Goal: Task Accomplishment & Management: Use online tool/utility

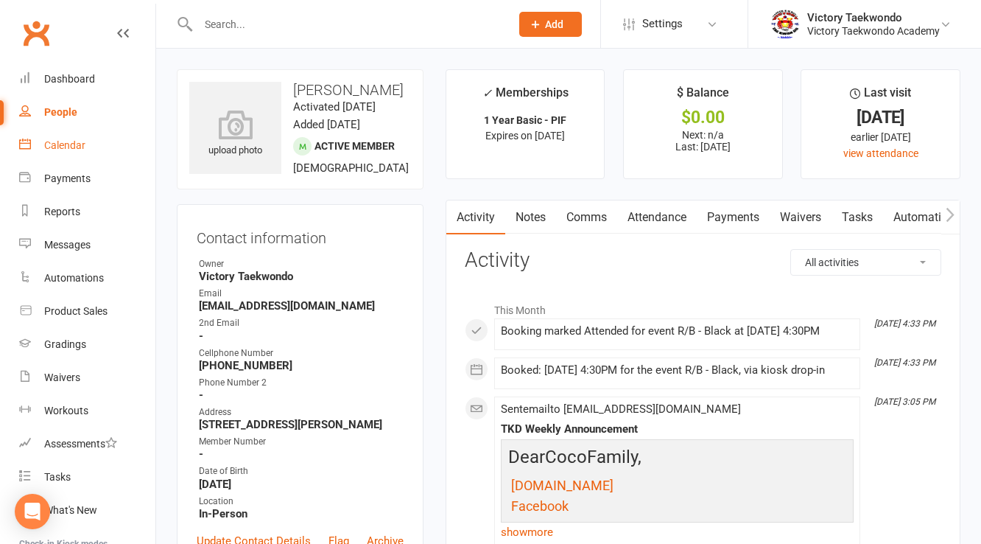
click at [82, 133] on link "Calendar" at bounding box center [87, 145] width 136 height 33
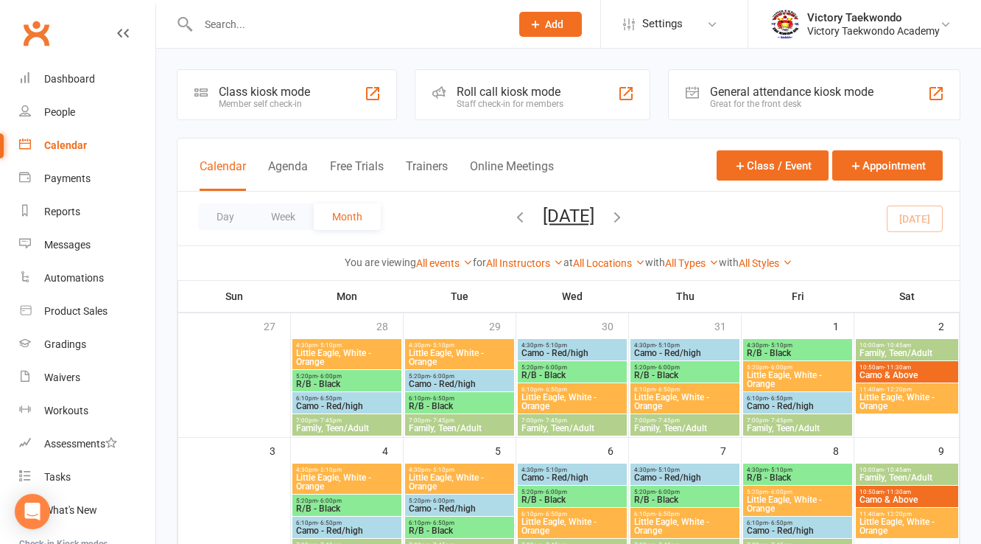
click at [343, 91] on div "Class kiosk mode Member self check-in" at bounding box center [287, 94] width 220 height 51
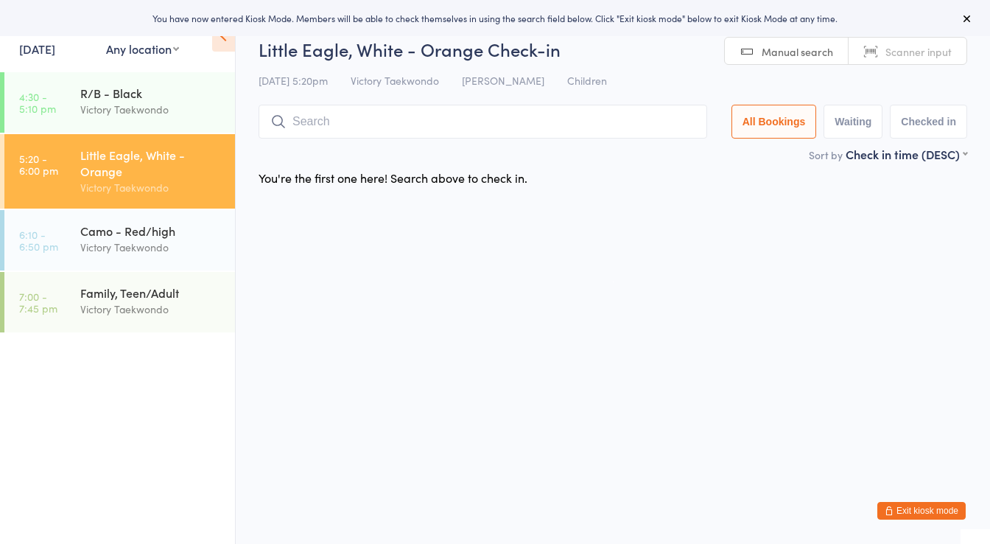
click at [346, 118] on input "search" at bounding box center [483, 122] width 449 height 34
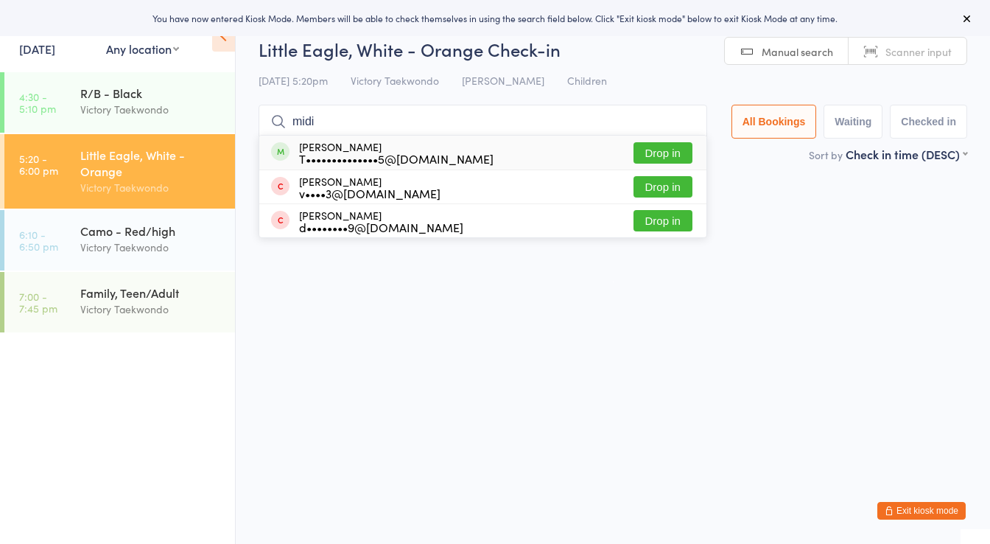
type input "midi"
click at [376, 153] on div "T••••••••••••••5@yahoo.com" at bounding box center [396, 159] width 195 height 12
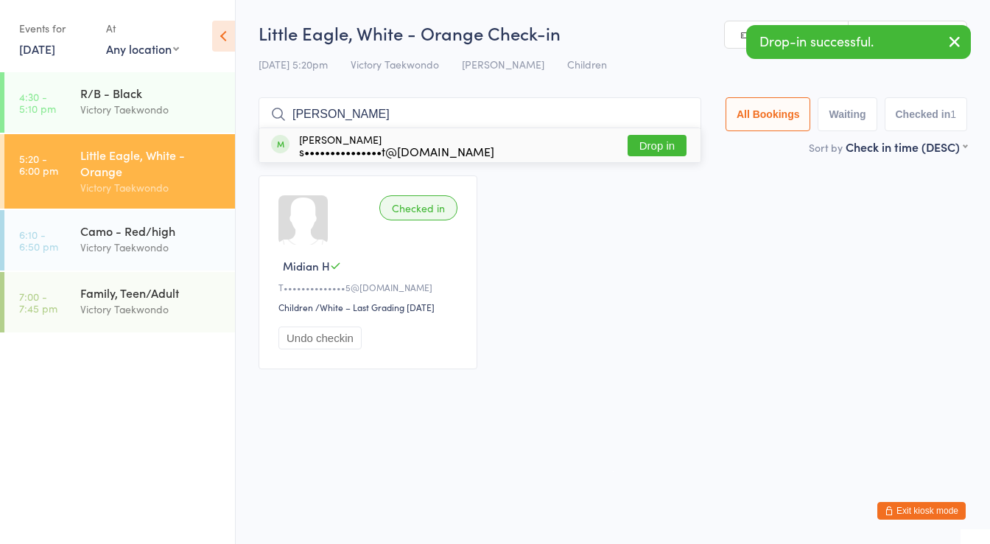
type input "cody"
click at [379, 153] on div "s•••••••••••••••t@gmail.com" at bounding box center [396, 151] width 195 height 12
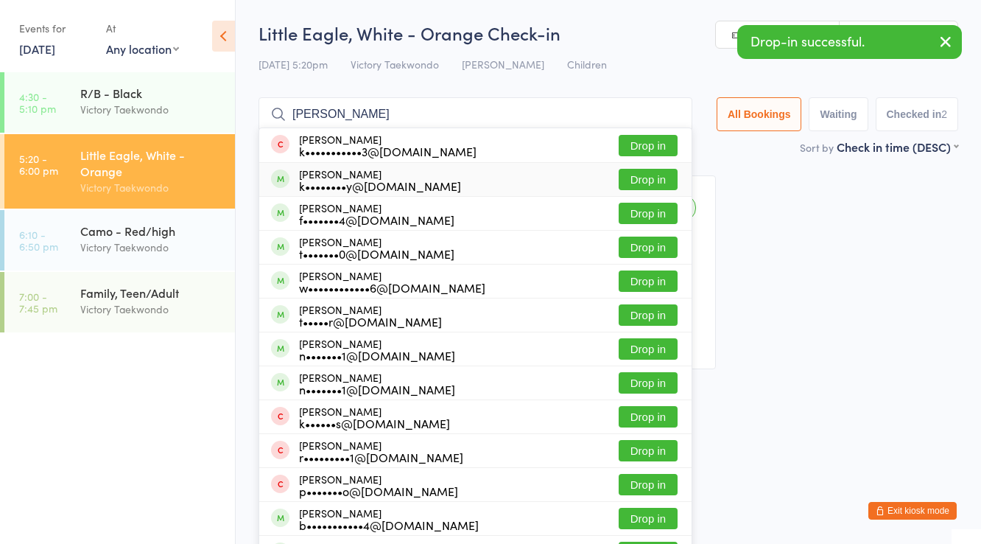
type input "josh"
click at [357, 175] on div "Josh Goreczny k••••••••y@gmail.com" at bounding box center [380, 180] width 162 height 24
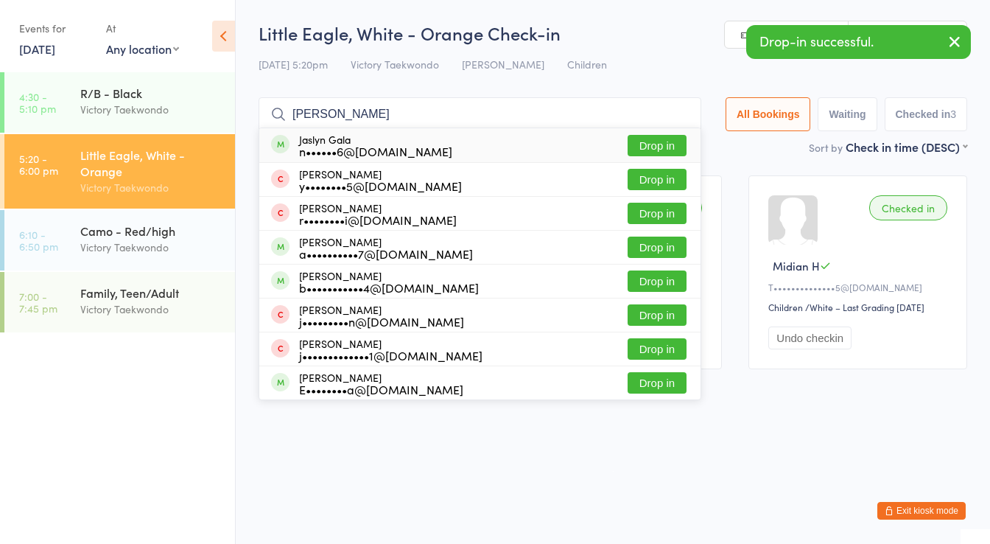
type input "jas"
click at [358, 139] on div "Jaslyn Gala n••••••6@gmail.com" at bounding box center [375, 145] width 153 height 24
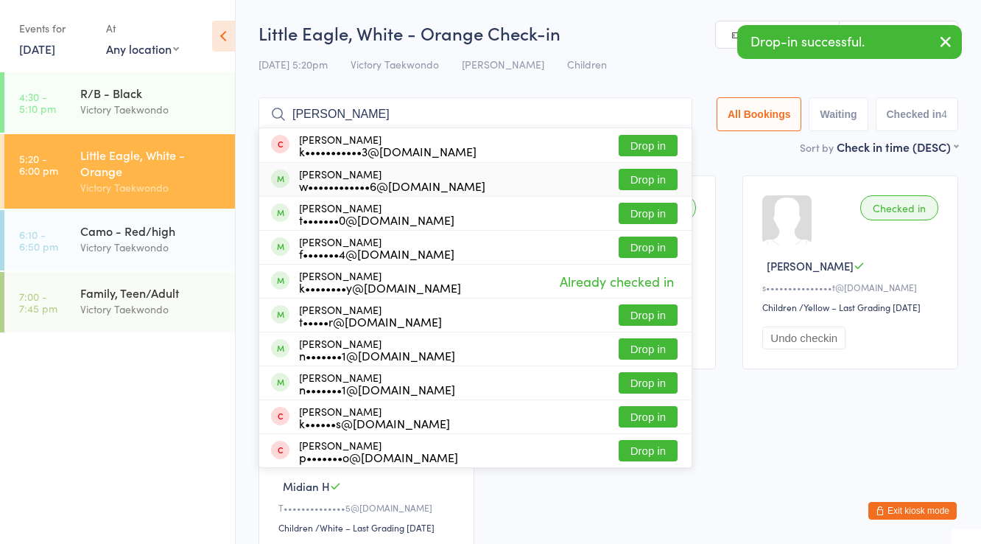
type input "josha"
click at [363, 180] on div "w••••••••••••6@gmail.com" at bounding box center [392, 186] width 186 height 12
